Goal: Task Accomplishment & Management: Complete application form

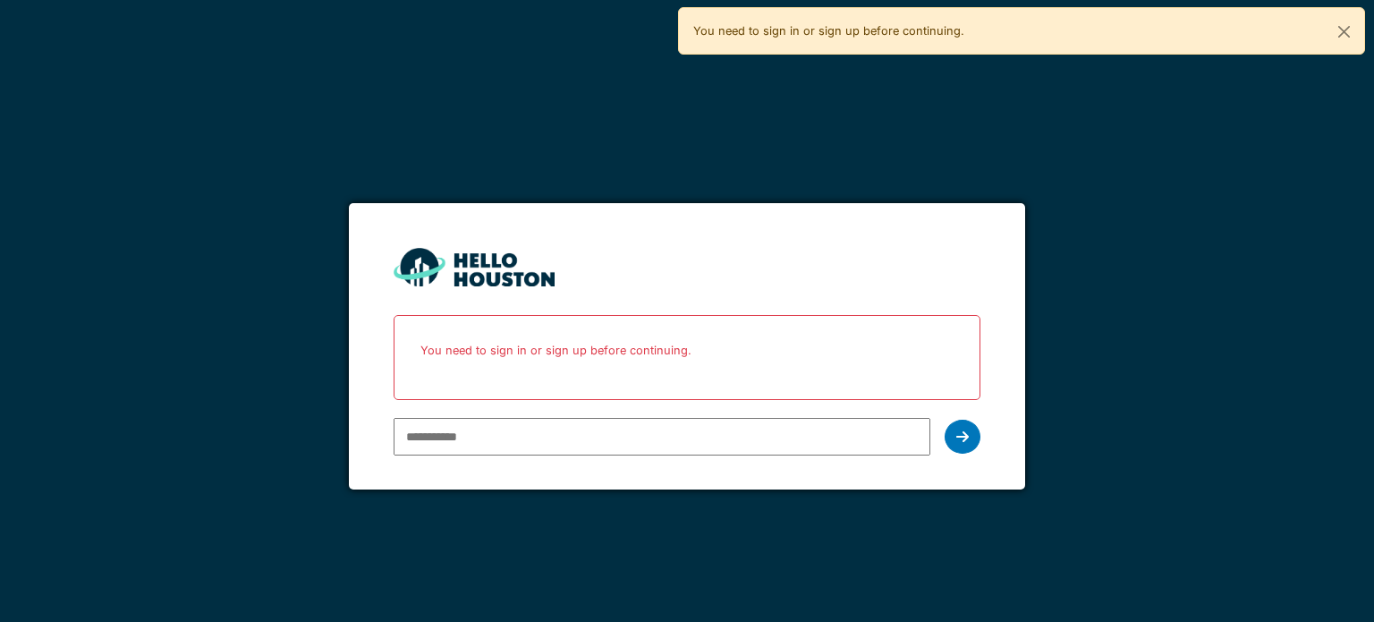
type input "**********"
click at [956, 436] on icon at bounding box center [962, 436] width 13 height 14
